Goal: Navigation & Orientation: Find specific page/section

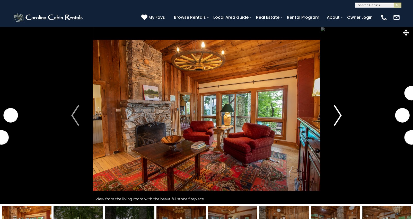
scroll to position [2, 0]
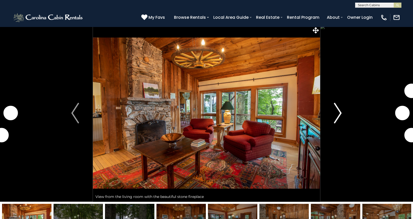
click at [340, 112] on img "Next" at bounding box center [338, 113] width 8 height 21
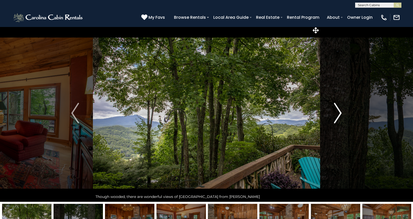
click at [341, 113] on img "Next" at bounding box center [338, 113] width 8 height 21
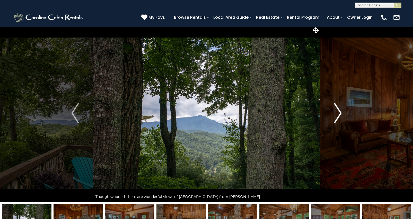
click at [341, 113] on img "Next" at bounding box center [338, 113] width 8 height 21
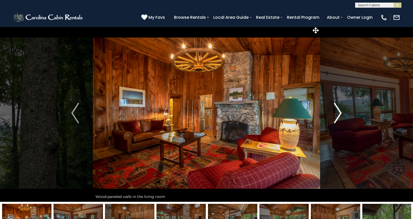
click at [341, 113] on img "Next" at bounding box center [338, 113] width 8 height 21
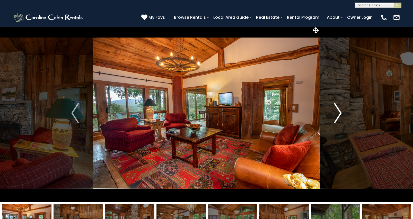
click at [341, 113] on img "Next" at bounding box center [338, 113] width 8 height 21
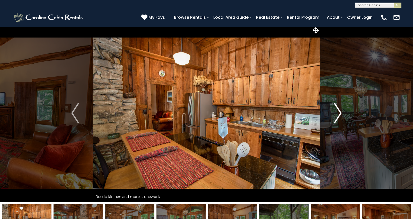
click at [341, 113] on img "Next" at bounding box center [338, 113] width 8 height 21
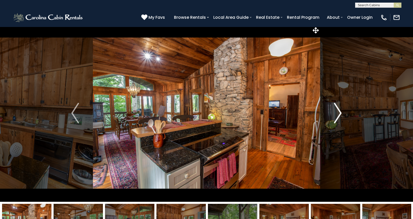
click at [341, 113] on img "Next" at bounding box center [338, 113] width 8 height 21
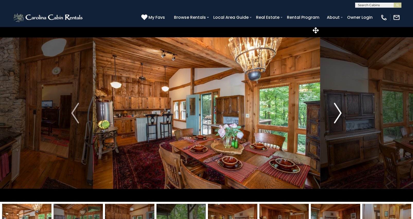
click at [341, 113] on img "Next" at bounding box center [338, 113] width 8 height 21
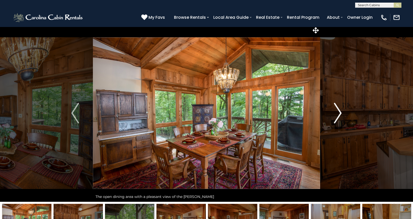
click at [341, 113] on img "Next" at bounding box center [338, 113] width 8 height 21
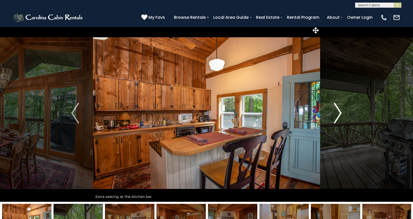
click at [341, 113] on img "Next" at bounding box center [338, 113] width 8 height 21
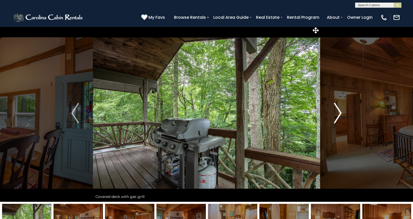
click at [341, 113] on img "Next" at bounding box center [338, 113] width 8 height 21
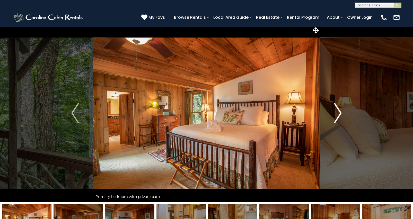
click at [341, 113] on img "Next" at bounding box center [338, 113] width 8 height 21
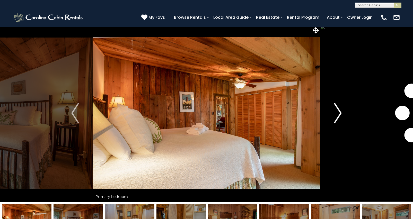
click at [341, 113] on img "Next" at bounding box center [338, 113] width 8 height 21
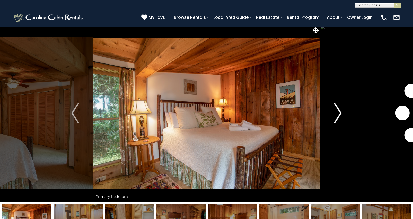
click at [341, 113] on img "Next" at bounding box center [338, 113] width 8 height 21
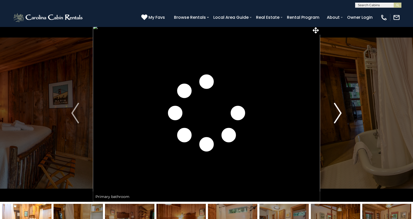
click at [341, 113] on img "Next" at bounding box center [338, 113] width 8 height 21
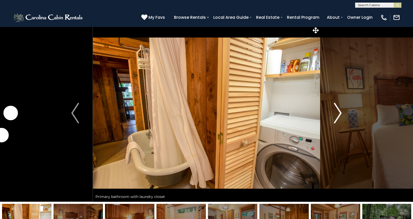
click at [341, 113] on img "Next" at bounding box center [338, 113] width 8 height 21
